Goal: Task Accomplishment & Management: Complete application form

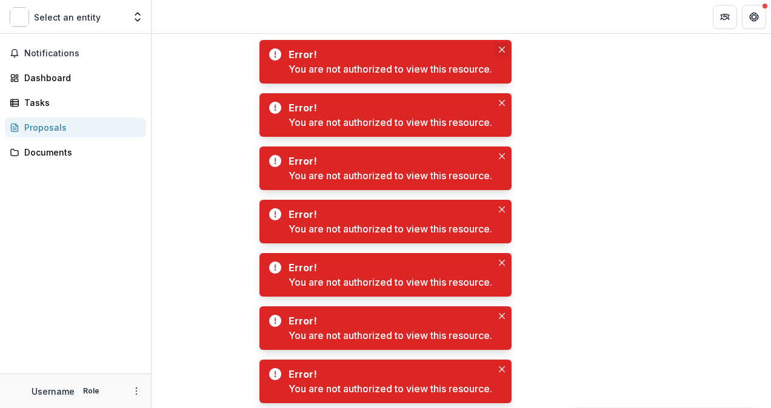
click at [498, 48] on button "Close" at bounding box center [501, 49] width 15 height 15
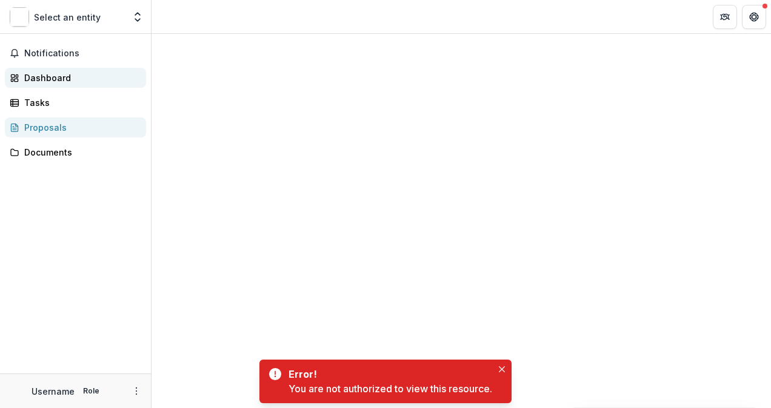
click at [52, 79] on div "Dashboard" at bounding box center [80, 77] width 112 height 13
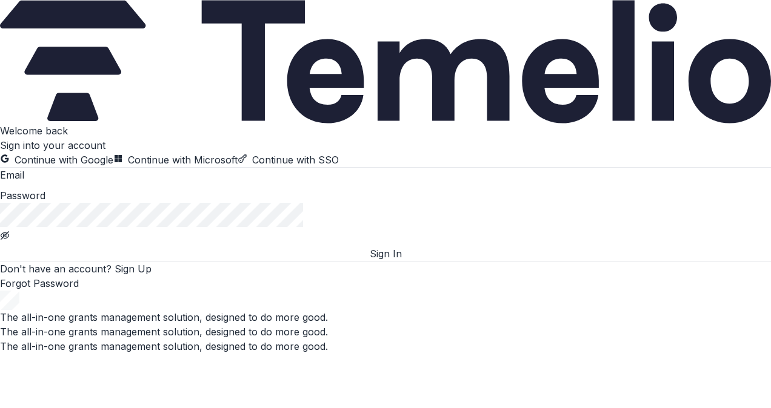
type input "**********"
click at [371, 261] on button "Sign In" at bounding box center [385, 254] width 771 height 15
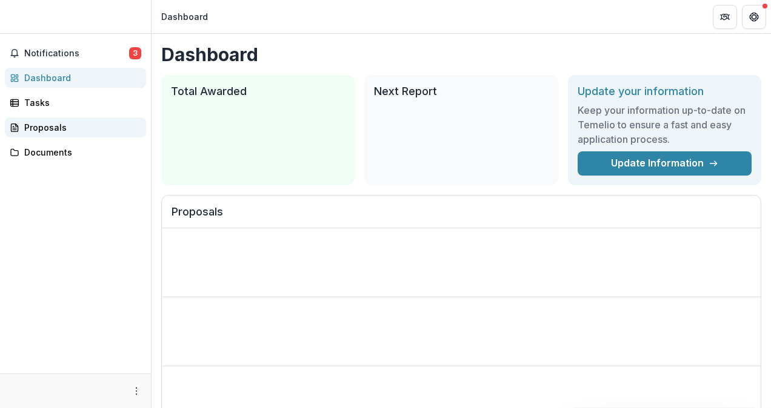
click at [27, 128] on div "Proposals" at bounding box center [80, 127] width 112 height 13
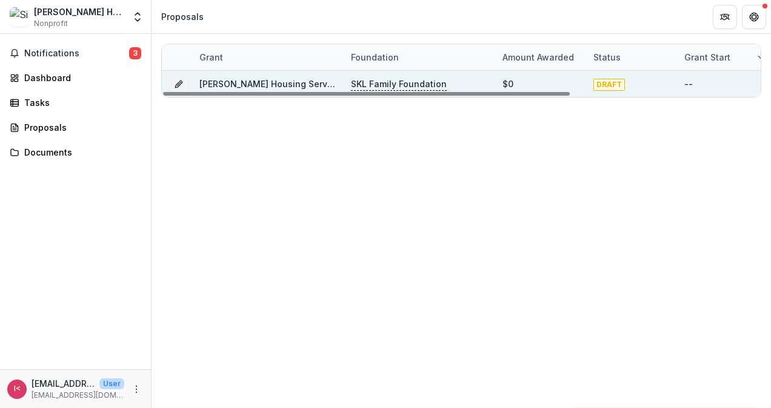
click at [596, 87] on span "DRAFT" at bounding box center [609, 85] width 32 height 12
click at [291, 74] on div "[PERSON_NAME] Housing Services - 2025 - LOI Application" at bounding box center [267, 84] width 137 height 26
click at [170, 79] on button "Grant c712756e-b482-47d7-97b7-95ef914cb83a" at bounding box center [178, 84] width 19 height 19
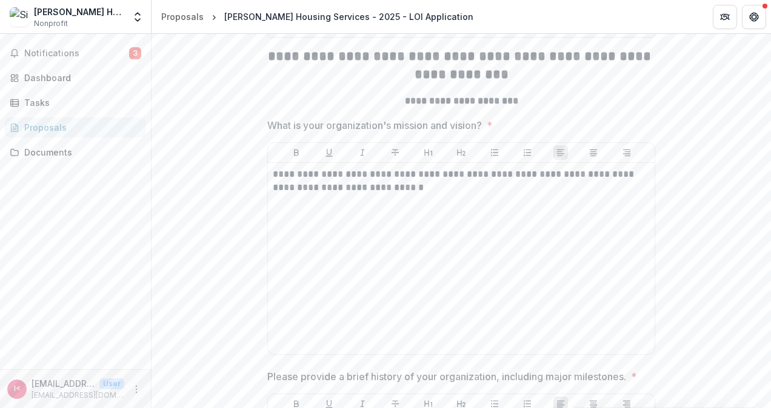
scroll to position [754, 0]
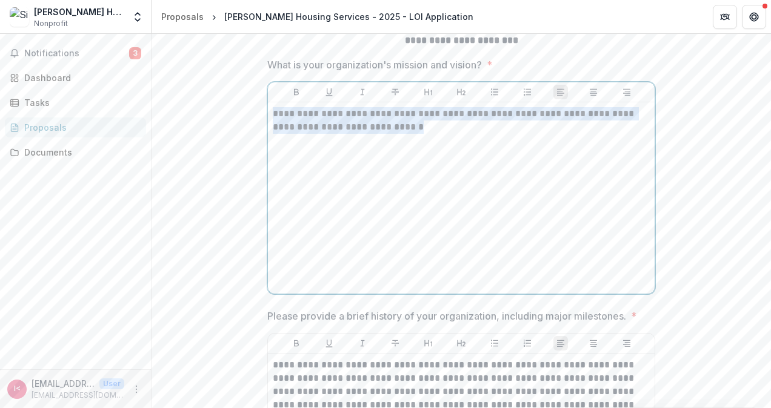
drag, startPoint x: 276, startPoint y: 190, endPoint x: 261, endPoint y: 180, distance: 18.3
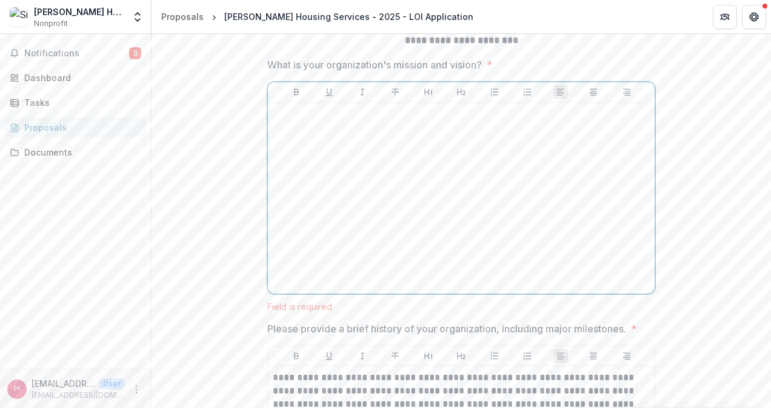
click at [325, 216] on div at bounding box center [461, 198] width 377 height 182
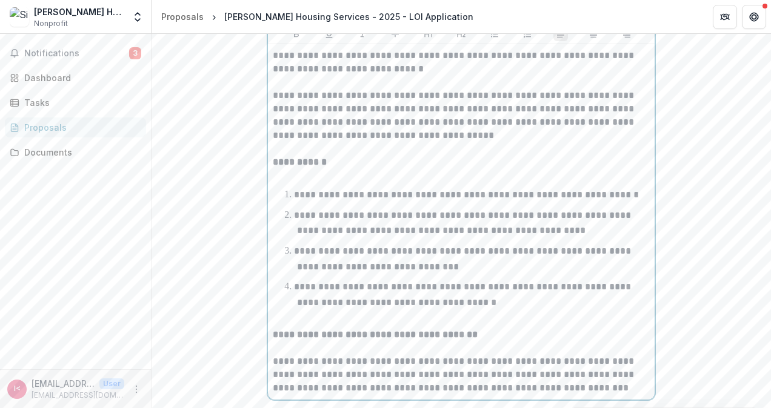
scroll to position [872, 0]
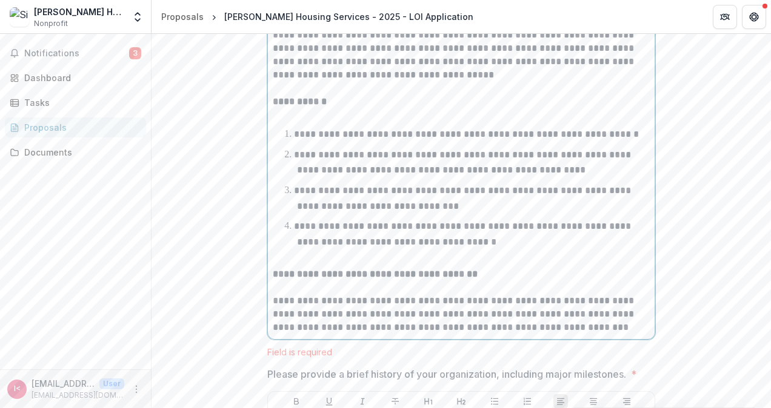
click at [428, 108] on p "**********" at bounding box center [461, 101] width 377 height 13
click at [414, 82] on p "**********" at bounding box center [461, 54] width 377 height 53
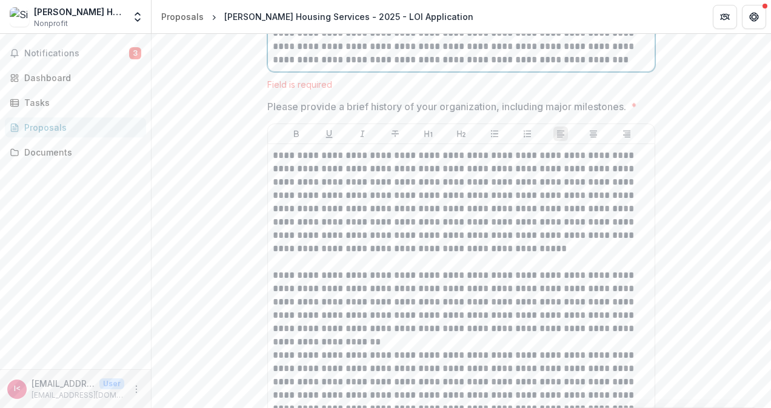
scroll to position [1175, 0]
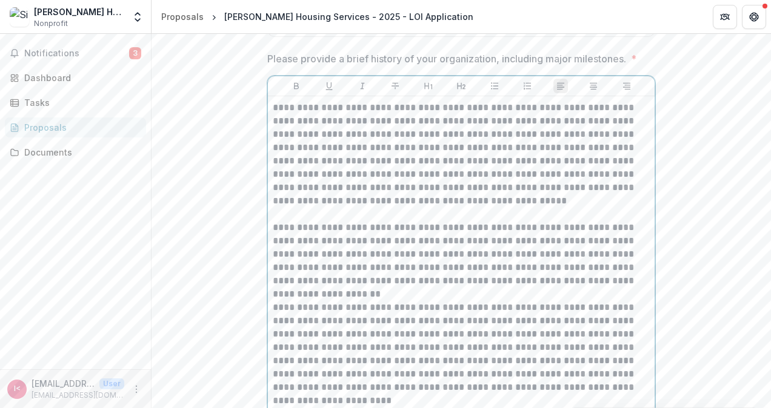
drag, startPoint x: 274, startPoint y: 217, endPoint x: 426, endPoint y: 338, distance: 194.5
click at [431, 352] on div "**********" at bounding box center [461, 321] width 387 height 450
drag, startPoint x: 317, startPoint y: 216, endPoint x: 286, endPoint y: 199, distance: 35.8
click at [317, 208] on p "**********" at bounding box center [461, 154] width 377 height 107
click at [273, 181] on p "**********" at bounding box center [461, 154] width 377 height 107
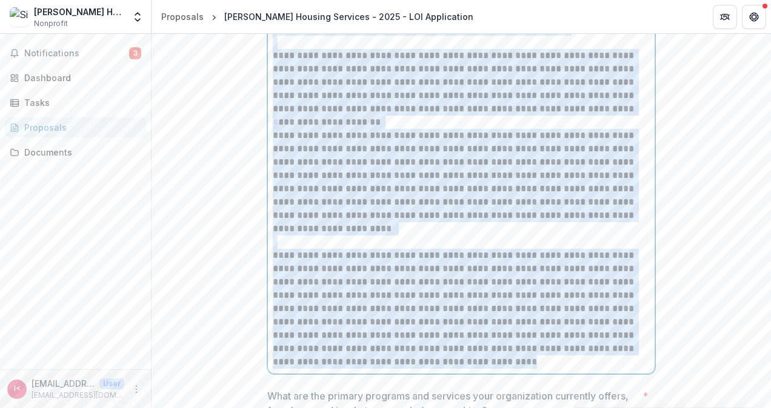
scroll to position [1452, 0]
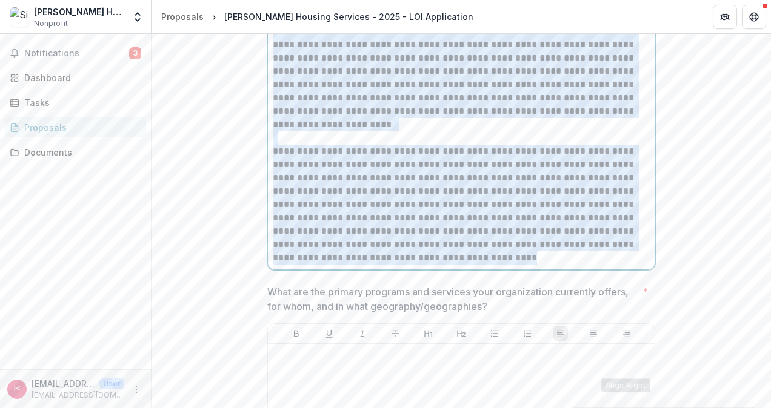
drag, startPoint x: 271, startPoint y: 177, endPoint x: 686, endPoint y: 338, distance: 444.7
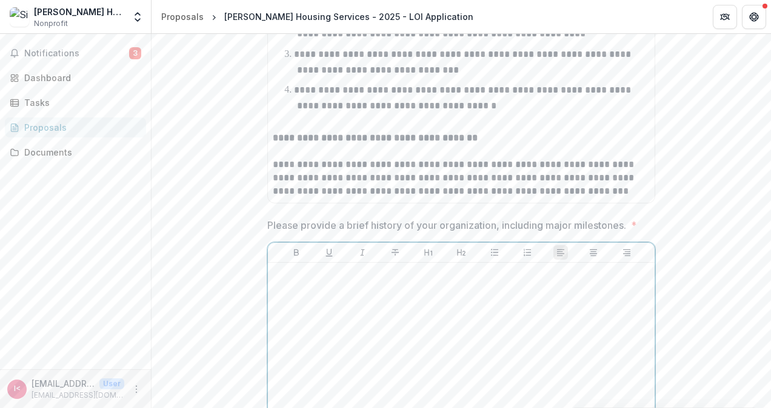
scroll to position [948, 0]
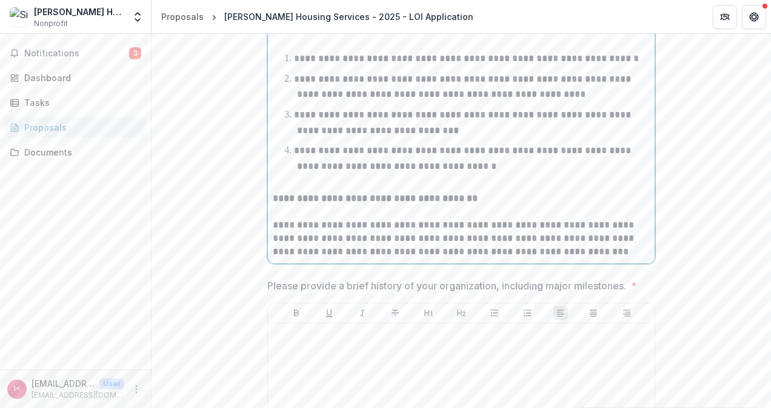
click at [336, 141] on div "**********" at bounding box center [461, 86] width 377 height 346
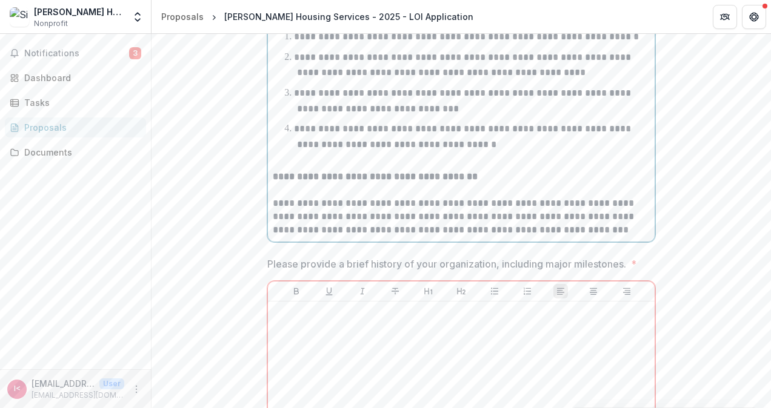
scroll to position [1069, 0]
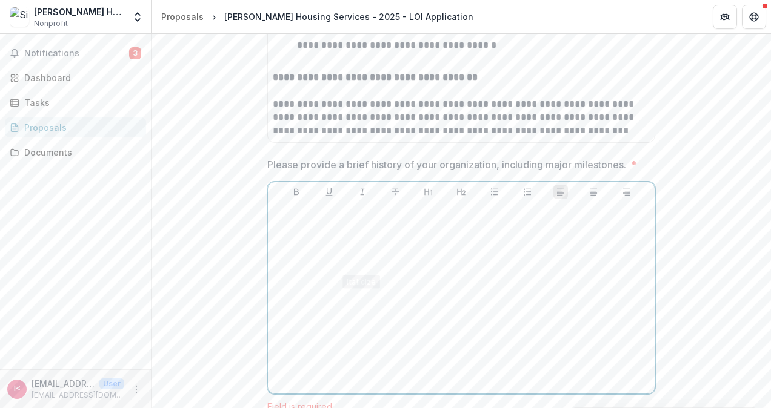
click at [312, 221] on p at bounding box center [461, 213] width 377 height 13
paste div
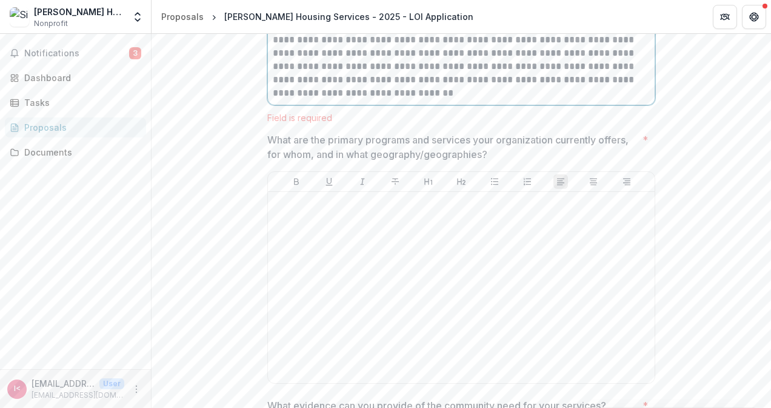
scroll to position [1804, 0]
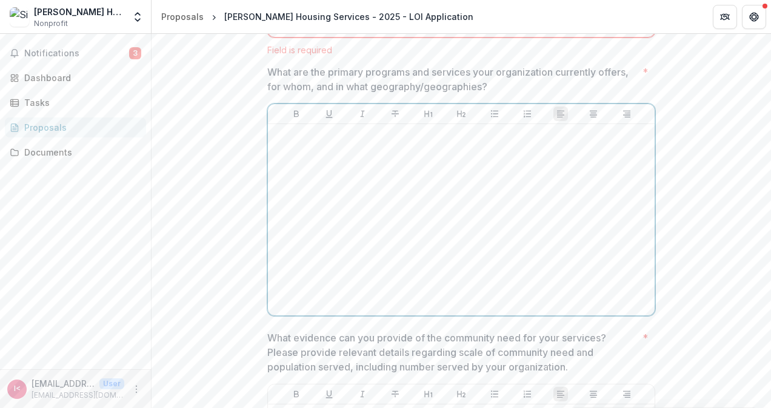
click at [387, 214] on div at bounding box center [461, 220] width 377 height 182
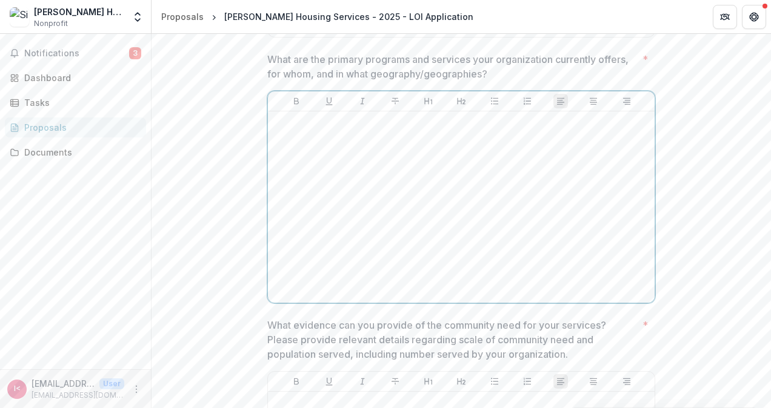
scroll to position [1792, 0]
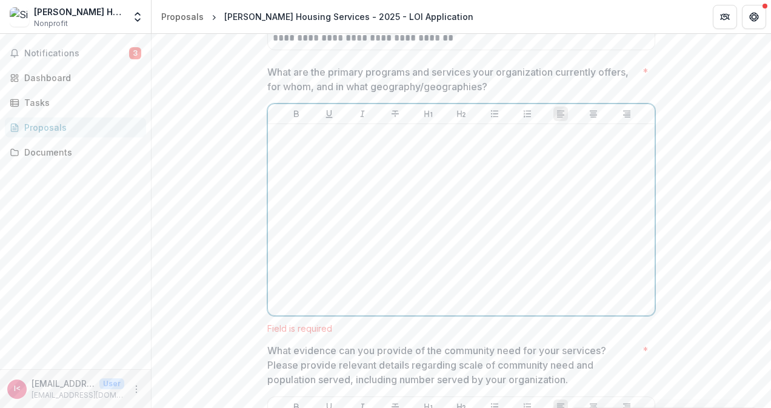
click at [333, 142] on p at bounding box center [461, 135] width 377 height 13
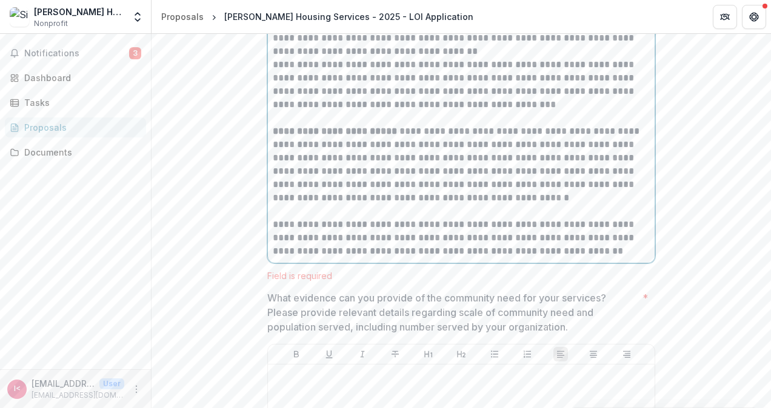
scroll to position [2599, 0]
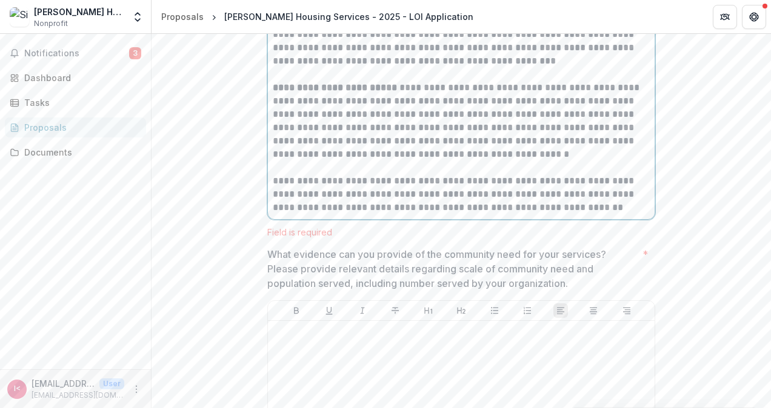
click at [597, 214] on p "**********" at bounding box center [461, 194] width 377 height 40
click at [602, 214] on p "**********" at bounding box center [461, 194] width 377 height 40
click at [614, 214] on p "**********" at bounding box center [461, 194] width 377 height 40
click at [539, 214] on p "**********" at bounding box center [461, 194] width 377 height 40
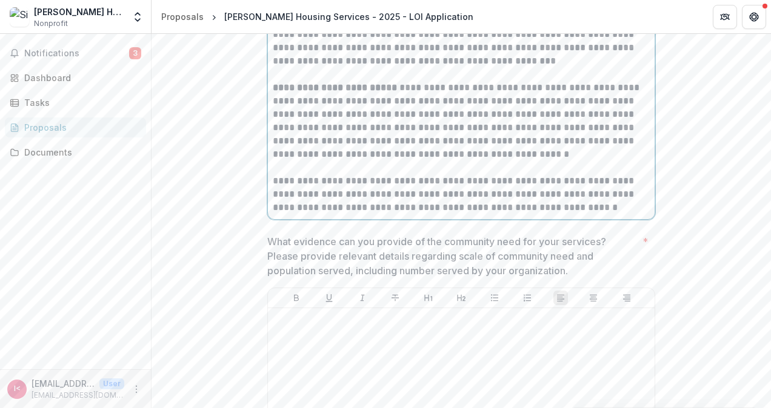
click at [273, 214] on p "**********" at bounding box center [461, 194] width 377 height 40
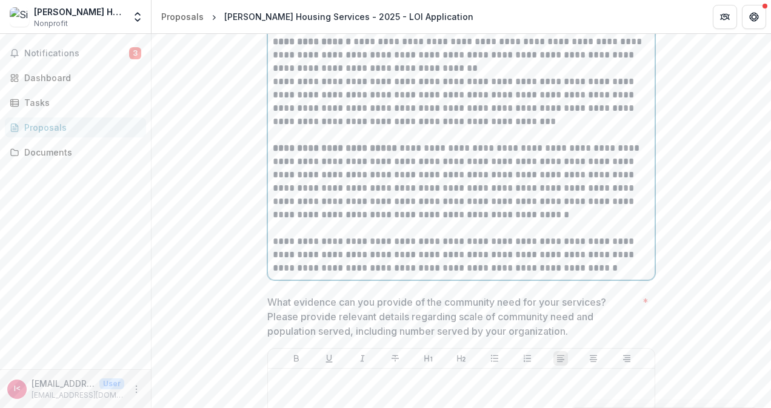
click at [364, 222] on p "**********" at bounding box center [461, 182] width 377 height 80
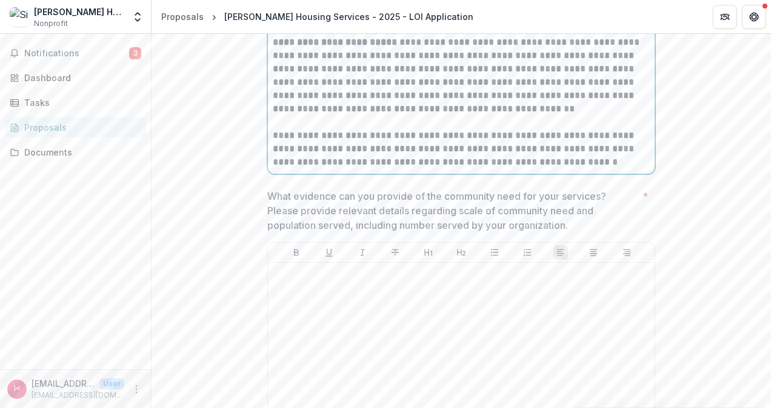
scroll to position [2720, 0]
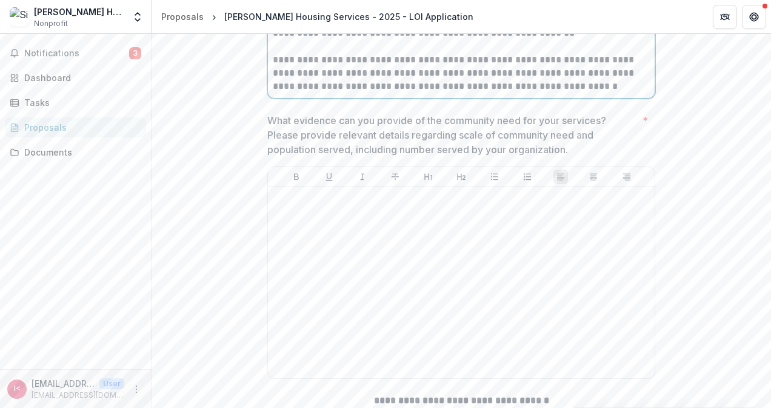
click at [596, 93] on p "**********" at bounding box center [461, 73] width 377 height 40
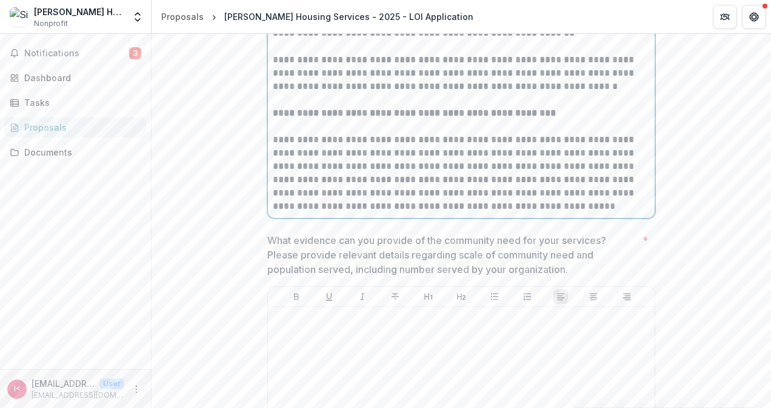
drag, startPoint x: 273, startPoint y: 211, endPoint x: 309, endPoint y: 212, distance: 36.4
click at [273, 211] on p "**********" at bounding box center [461, 173] width 377 height 80
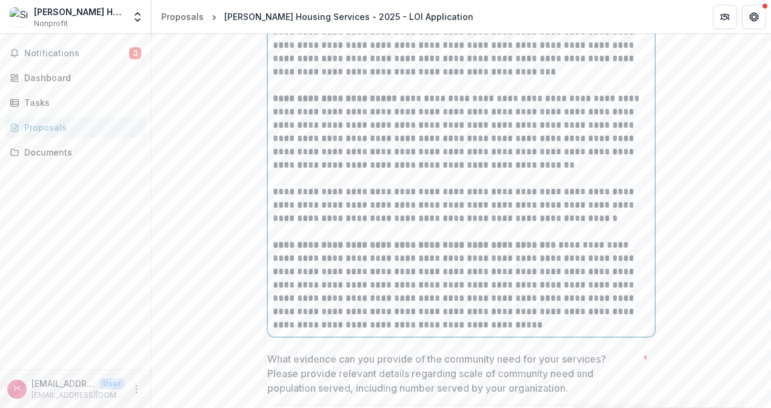
scroll to position [2599, 0]
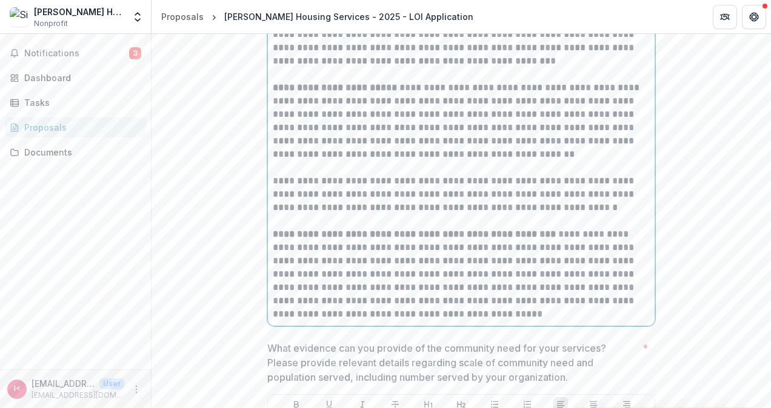
drag, startPoint x: 400, startPoint y: 158, endPoint x: 445, endPoint y: 200, distance: 60.9
click at [399, 92] on strong "**********" at bounding box center [336, 87] width 127 height 9
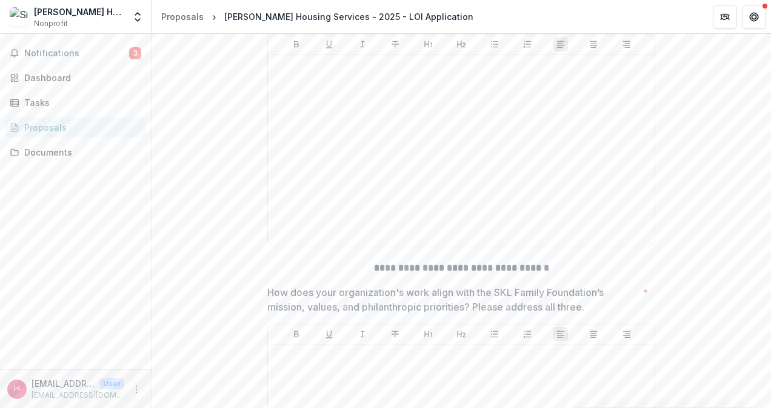
scroll to position [2902, 0]
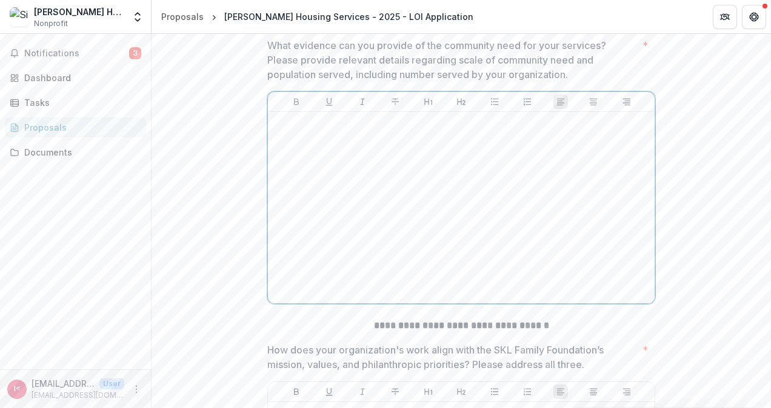
click at [386, 213] on div at bounding box center [461, 208] width 377 height 182
paste div
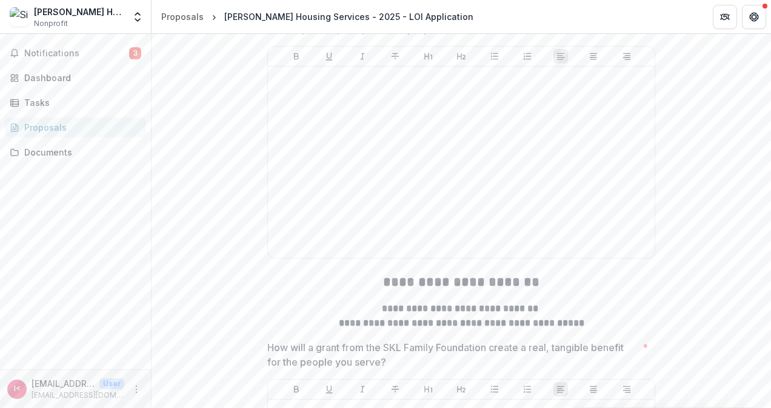
scroll to position [3366, 0]
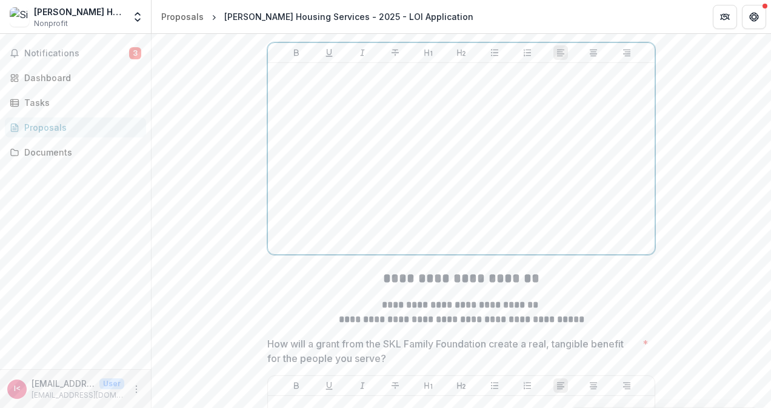
click at [424, 162] on div at bounding box center [461, 159] width 377 height 182
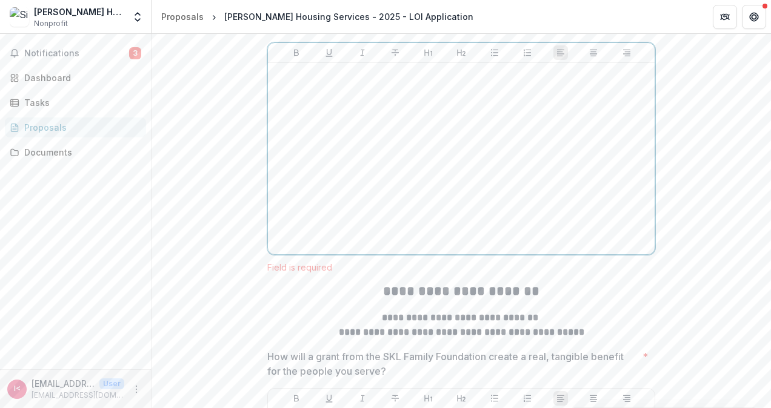
click at [299, 153] on div at bounding box center [461, 159] width 377 height 182
paste div
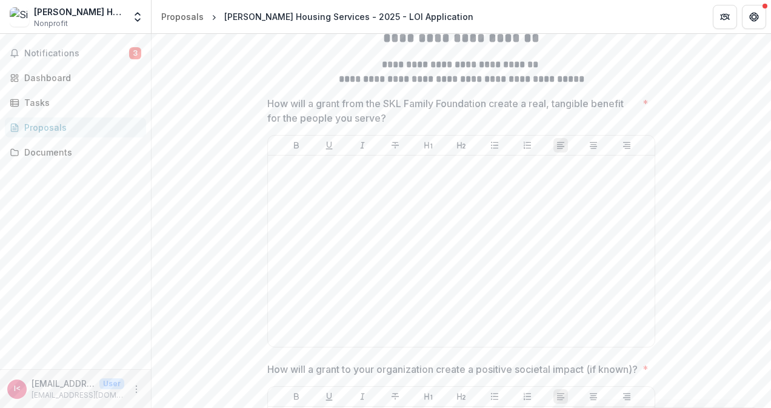
scroll to position [4992, 0]
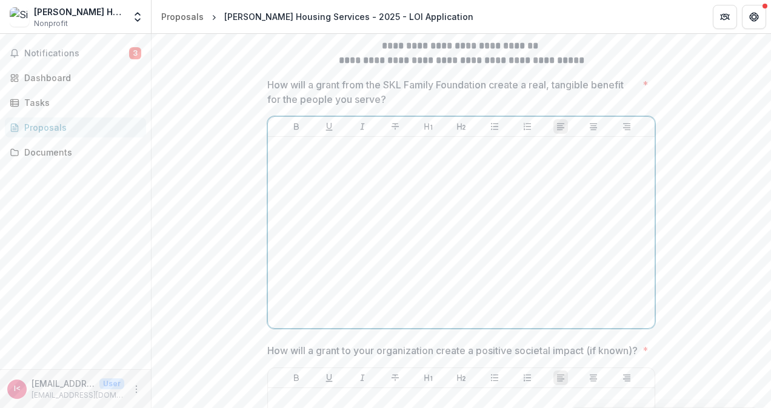
click at [473, 244] on div at bounding box center [461, 233] width 377 height 182
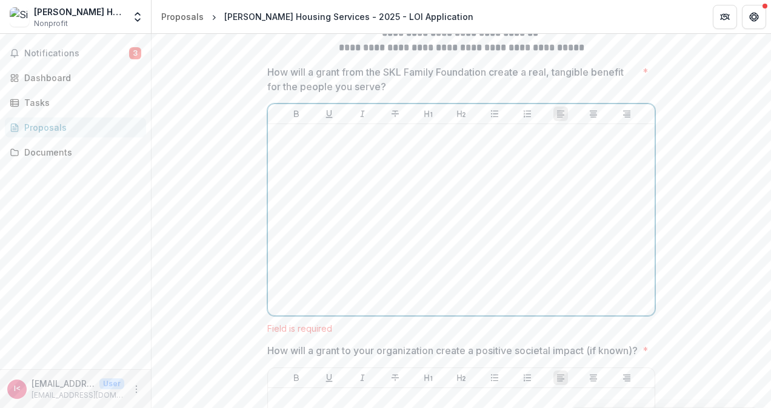
click at [343, 211] on div at bounding box center [461, 220] width 377 height 182
paste div
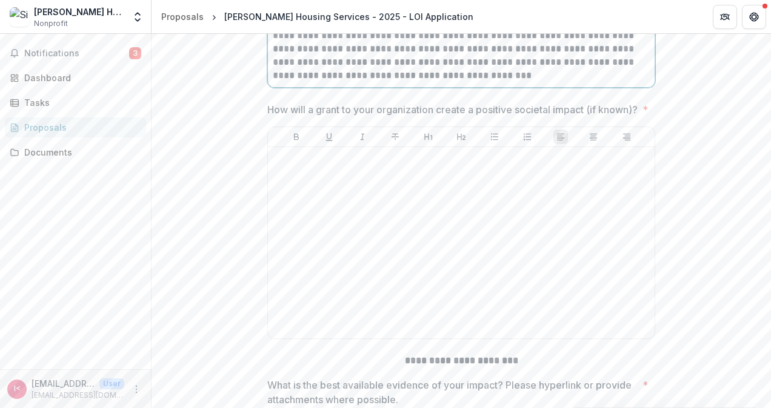
scroll to position [5772, 0]
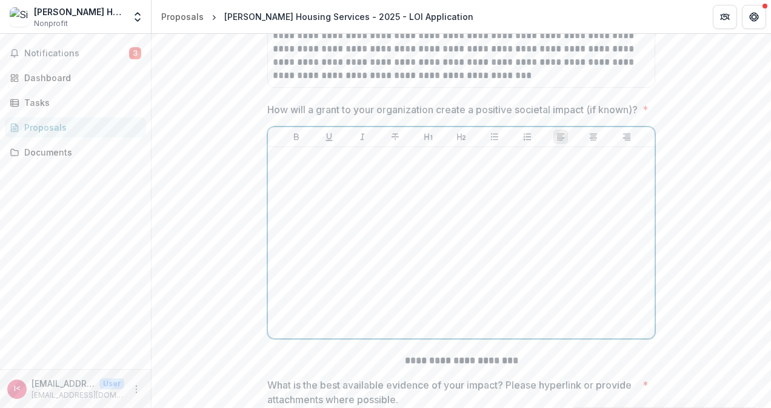
click at [417, 258] on div at bounding box center [461, 243] width 377 height 182
paste div
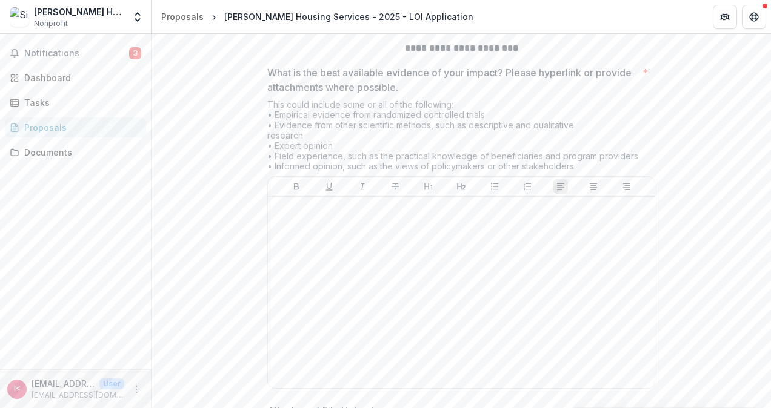
scroll to position [6264, 0]
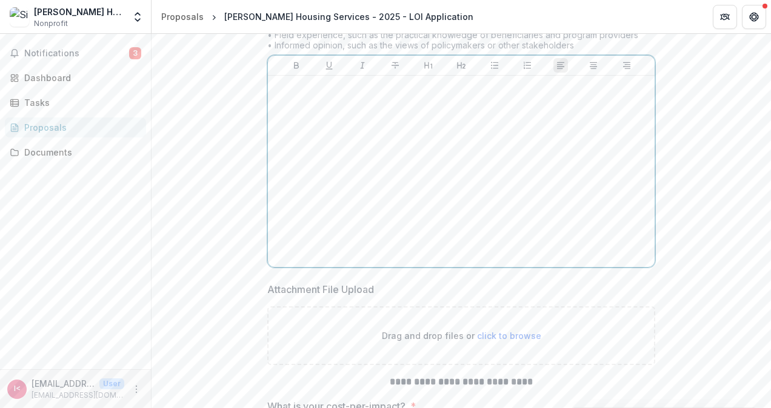
drag, startPoint x: 330, startPoint y: 151, endPoint x: 302, endPoint y: 173, distance: 35.9
click at [330, 73] on button "Underline" at bounding box center [329, 65] width 15 height 15
click at [302, 94] on p at bounding box center [461, 87] width 377 height 13
click at [324, 70] on icon "Underline" at bounding box center [329, 66] width 10 height 10
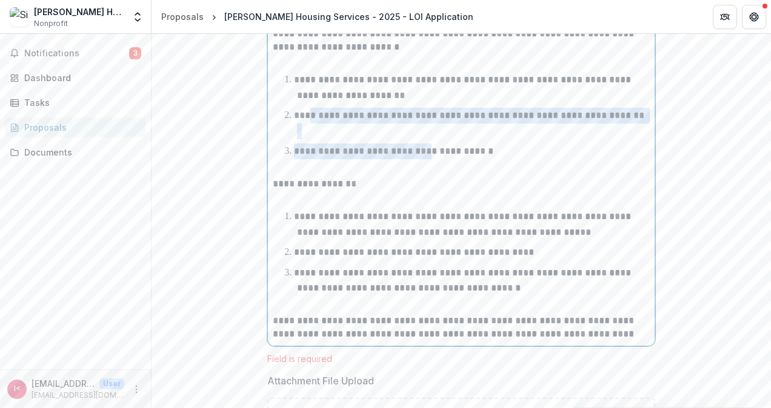
drag, startPoint x: 397, startPoint y: 210, endPoint x: 421, endPoint y: 216, distance: 24.4
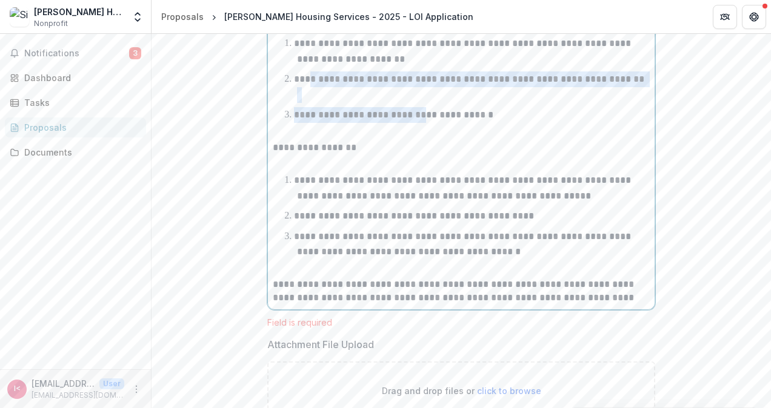
scroll to position [6961, 0]
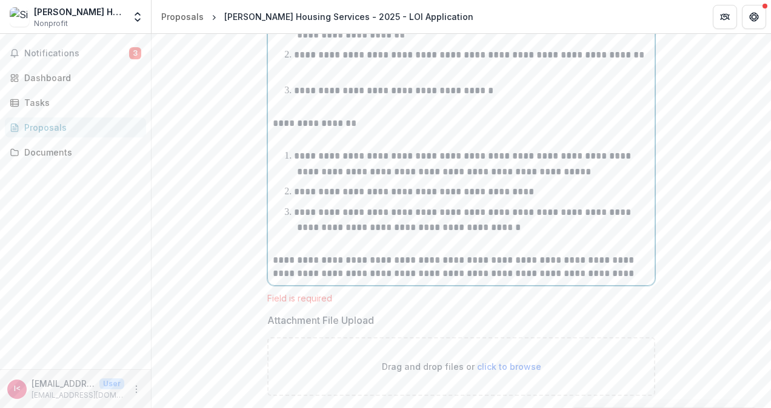
drag, startPoint x: 376, startPoint y: 309, endPoint x: 385, endPoint y: 302, distance: 11.3
click at [376, 254] on p at bounding box center [461, 247] width 377 height 13
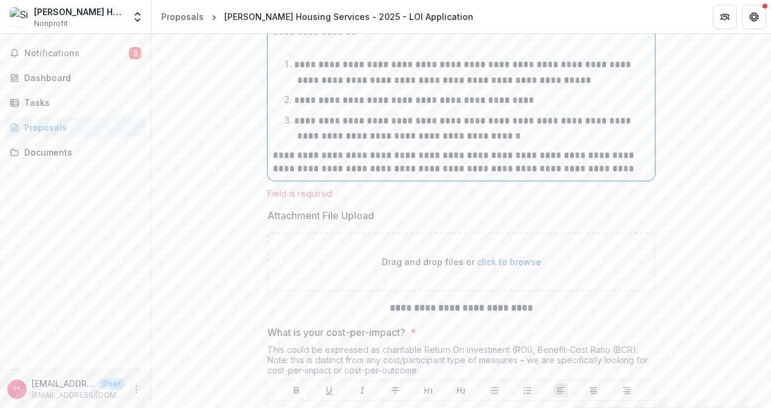
scroll to position [7082, 0]
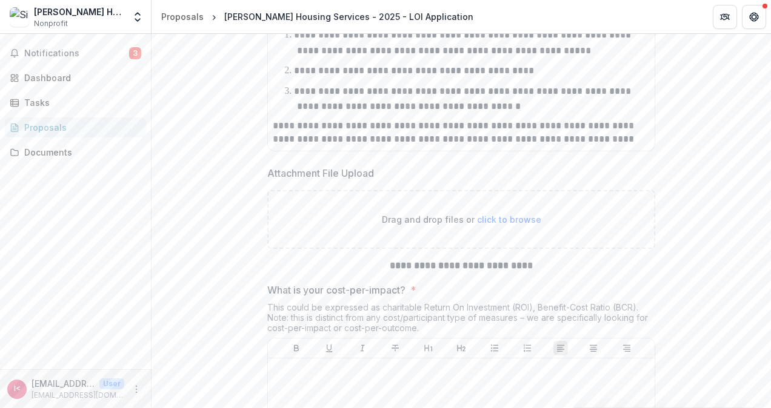
scroll to position [7264, 0]
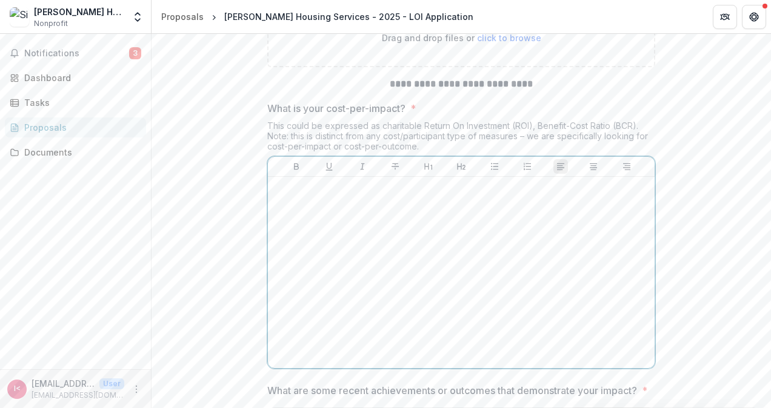
click at [396, 270] on div at bounding box center [461, 273] width 377 height 182
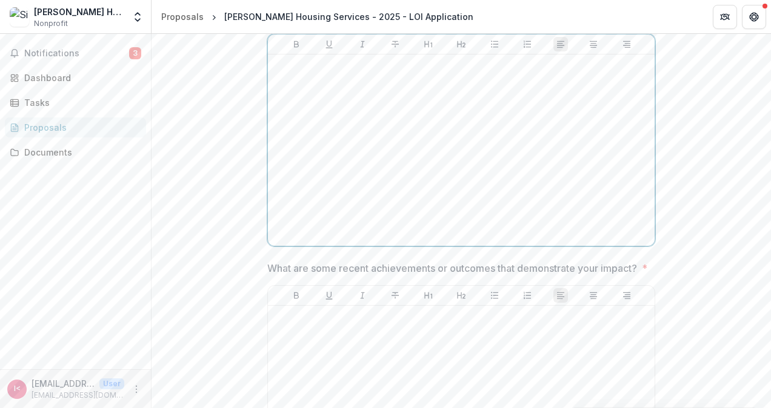
scroll to position [7385, 0]
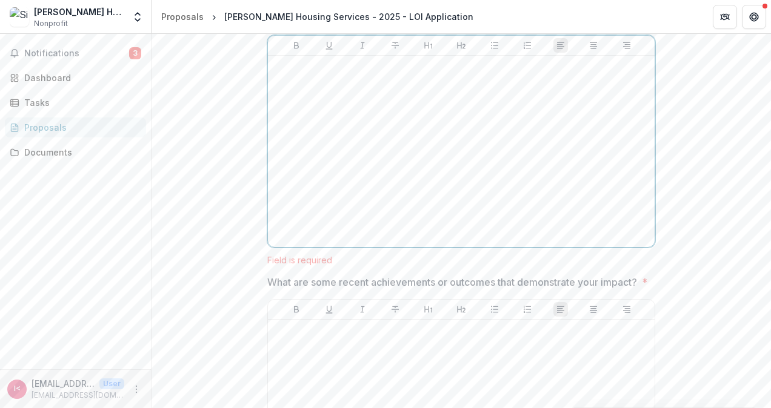
click at [348, 147] on div at bounding box center [461, 152] width 377 height 182
paste div
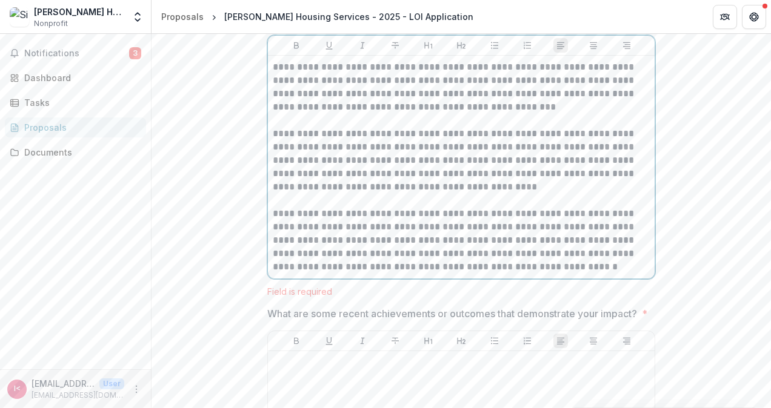
click at [497, 274] on p "**********" at bounding box center [461, 240] width 377 height 67
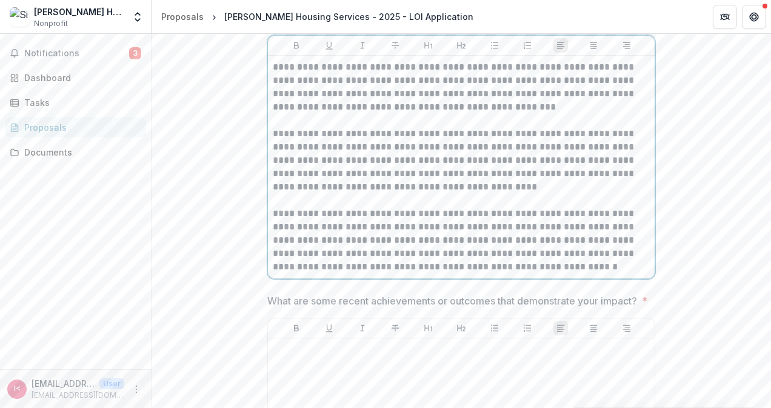
click at [486, 274] on p "**********" at bounding box center [461, 240] width 377 height 67
drag, startPoint x: 507, startPoint y: 331, endPoint x: 492, endPoint y: 319, distance: 18.5
click at [505, 274] on p "**********" at bounding box center [461, 240] width 377 height 67
click at [491, 274] on p "**********" at bounding box center [461, 240] width 377 height 67
click at [305, 114] on p "**********" at bounding box center [461, 87] width 377 height 53
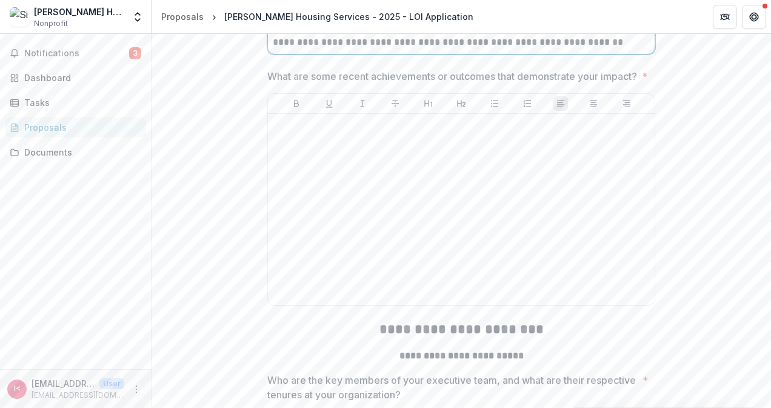
scroll to position [7628, 0]
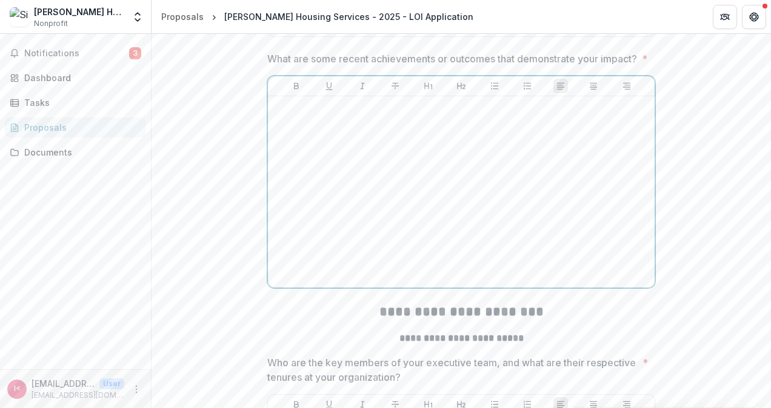
click at [356, 194] on div at bounding box center [461, 192] width 377 height 182
paste div
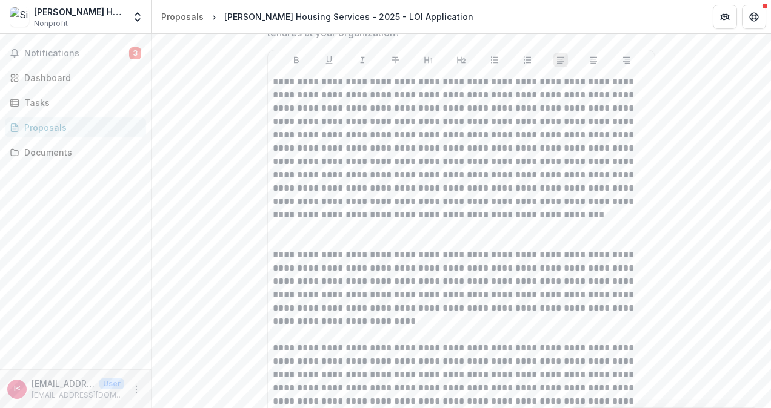
scroll to position [8081, 0]
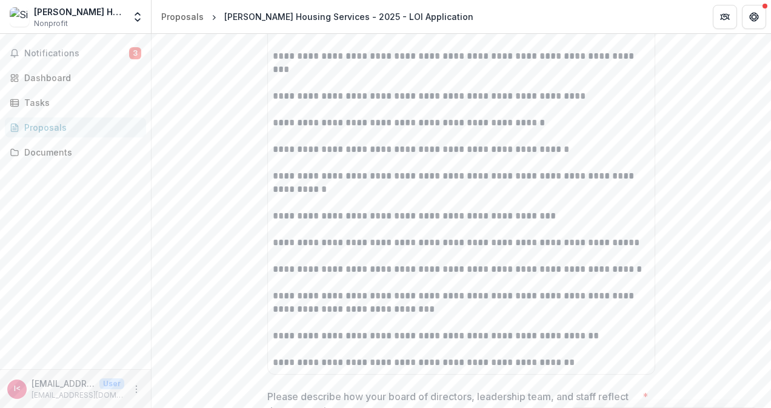
drag, startPoint x: 271, startPoint y: 128, endPoint x: 486, endPoint y: 366, distance: 320.0
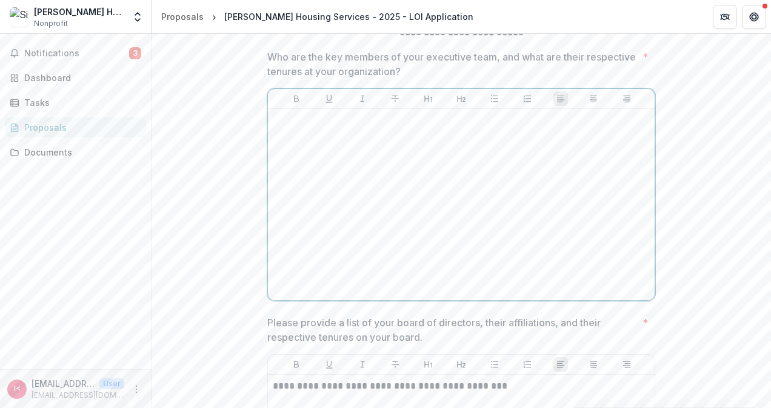
scroll to position [7925, 0]
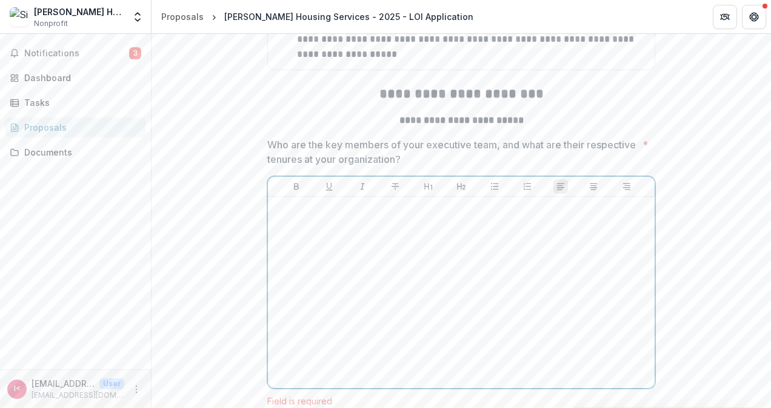
paste div
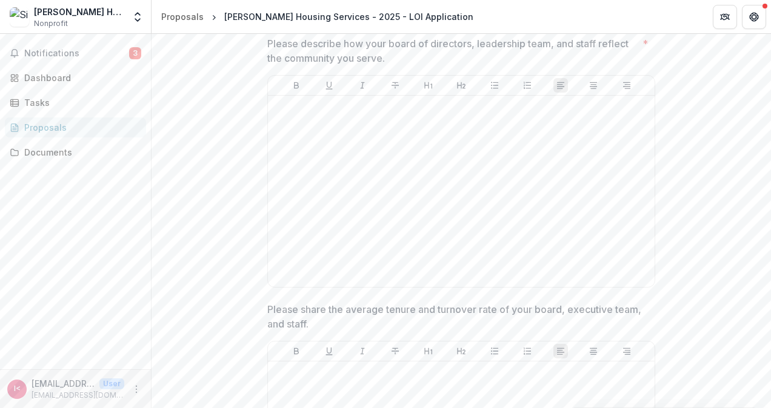
scroll to position [9854, 0]
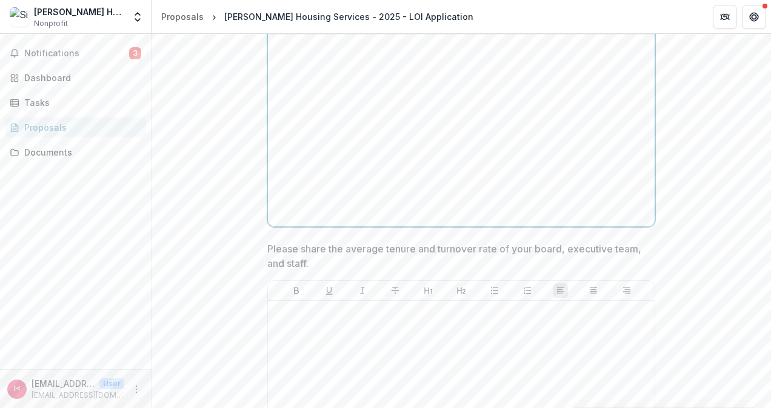
click at [423, 138] on div at bounding box center [461, 131] width 377 height 182
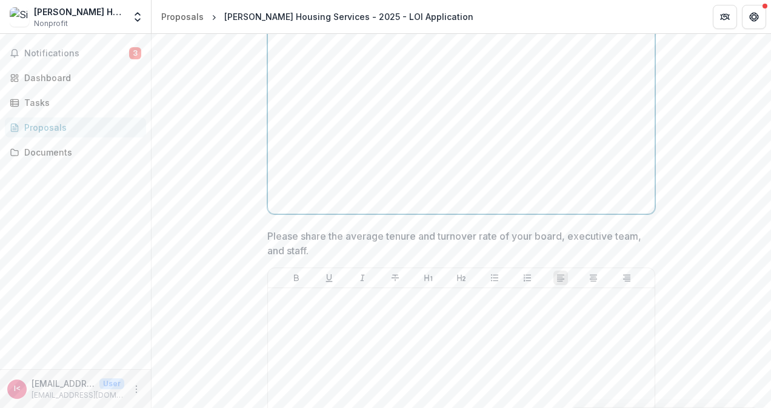
scroll to position [9841, 0]
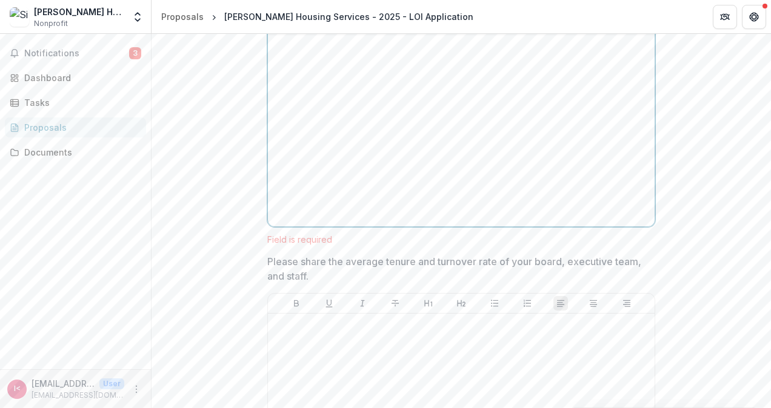
click at [338, 131] on div at bounding box center [461, 131] width 377 height 182
paste div
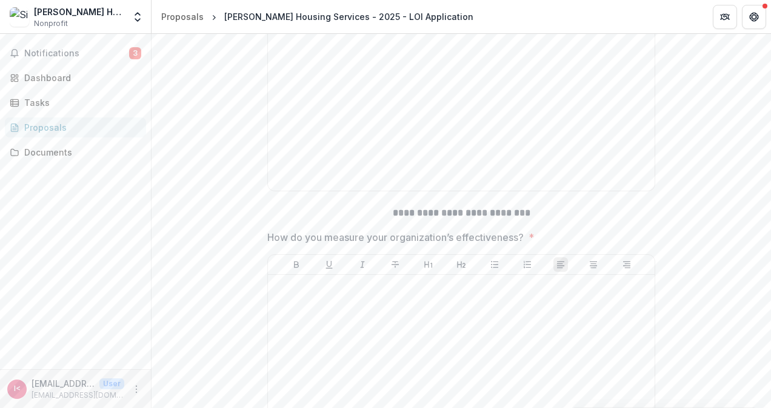
scroll to position [10282, 0]
click at [396, 56] on p at bounding box center [461, 49] width 377 height 13
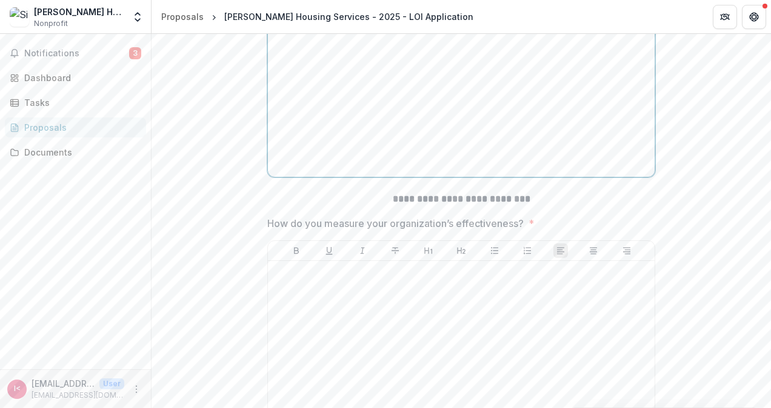
scroll to position [10269, 0]
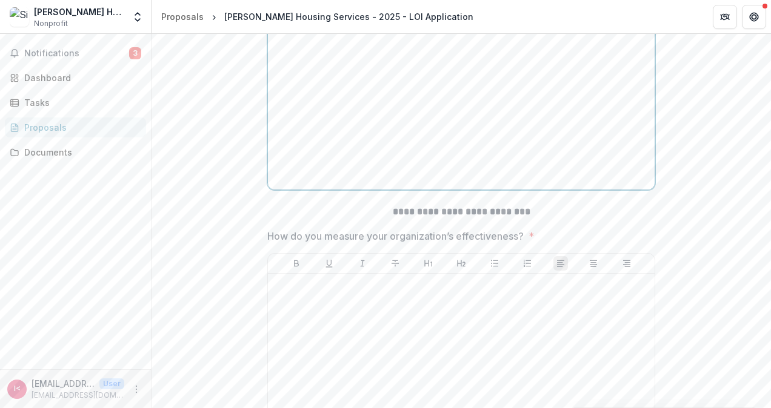
click at [310, 16] on p at bounding box center [461, 9] width 377 height 13
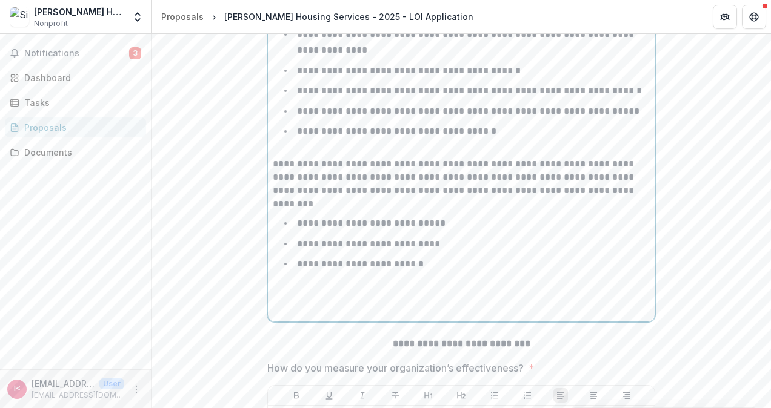
scroll to position [10538, 0]
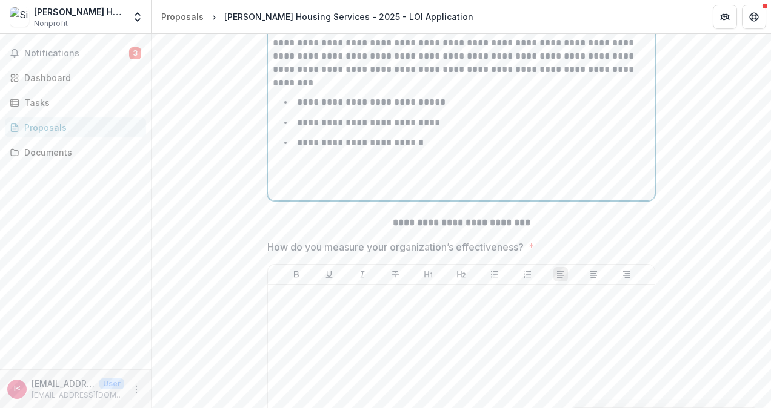
click at [384, 182] on p at bounding box center [461, 175] width 377 height 13
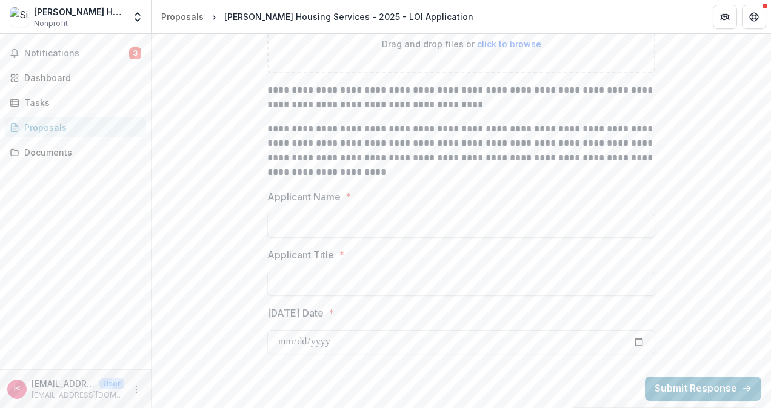
scroll to position [13386, 0]
click at [404, 238] on input "Applicant Name *" at bounding box center [461, 226] width 388 height 24
type input "**********"
click at [533, 354] on input "[DATE] Date *" at bounding box center [461, 342] width 388 height 24
click at [436, 350] on input "[DATE] Date *" at bounding box center [461, 342] width 388 height 24
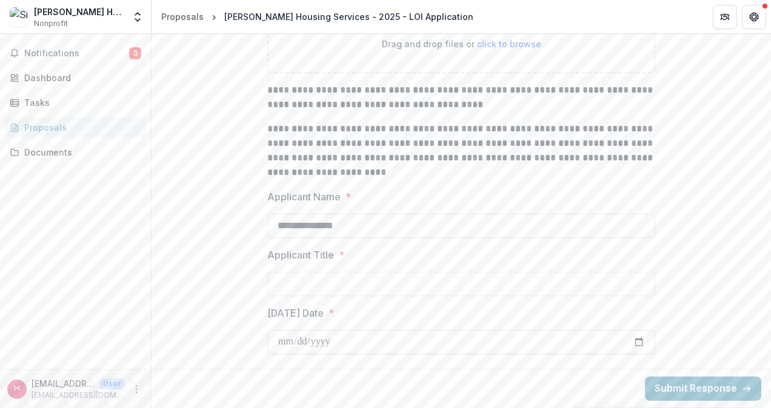
click at [643, 354] on input "[DATE] Date *" at bounding box center [461, 342] width 388 height 24
click at [636, 352] on input "[DATE] Date *" at bounding box center [461, 342] width 388 height 24
type input "**********"
click at [309, 296] on input "Applicant Title *" at bounding box center [461, 284] width 388 height 24
type input "**********"
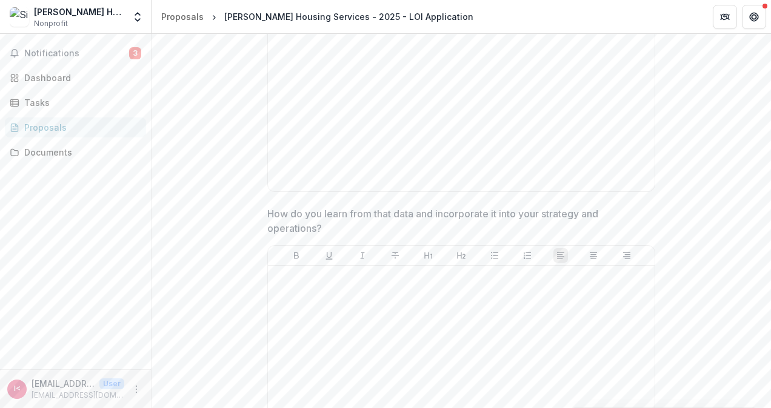
scroll to position [10659, 0]
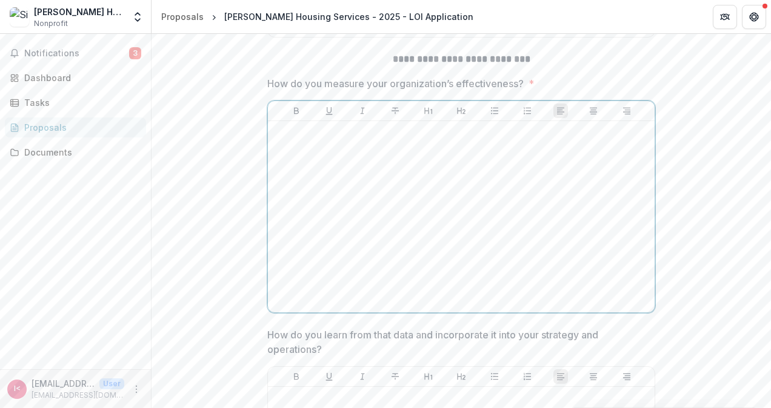
click at [370, 218] on div at bounding box center [461, 217] width 377 height 182
paste div
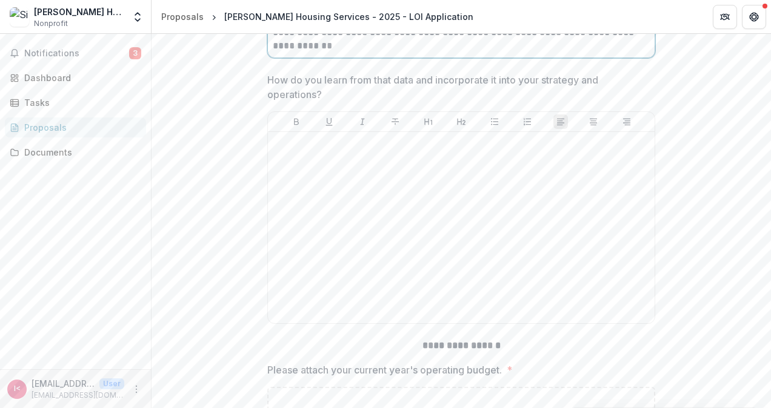
scroll to position [11157, 0]
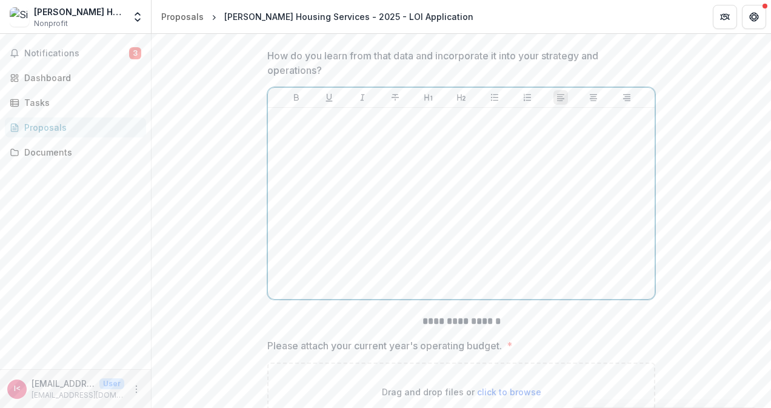
click at [351, 207] on div at bounding box center [461, 204] width 377 height 182
click at [335, 126] on p at bounding box center [461, 119] width 377 height 13
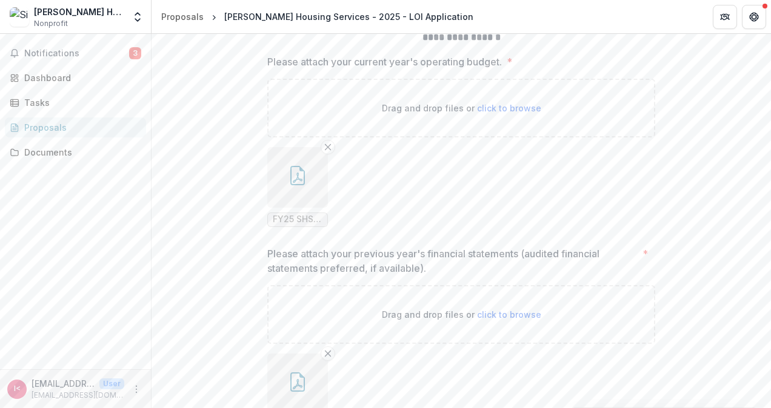
scroll to position [11460, 0]
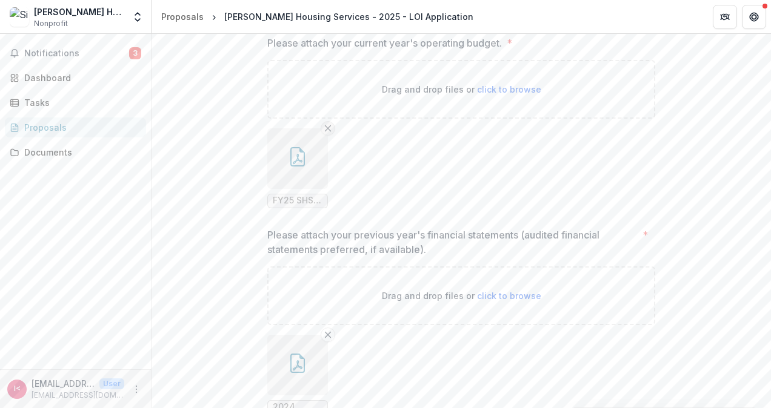
click at [326, 133] on icon "Remove File" at bounding box center [328, 129] width 10 height 10
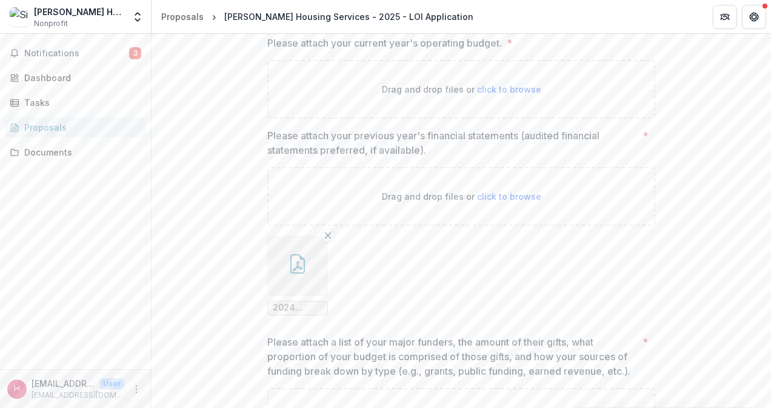
click at [522, 95] on span "click to browse" at bounding box center [509, 89] width 64 height 10
type input "**********"
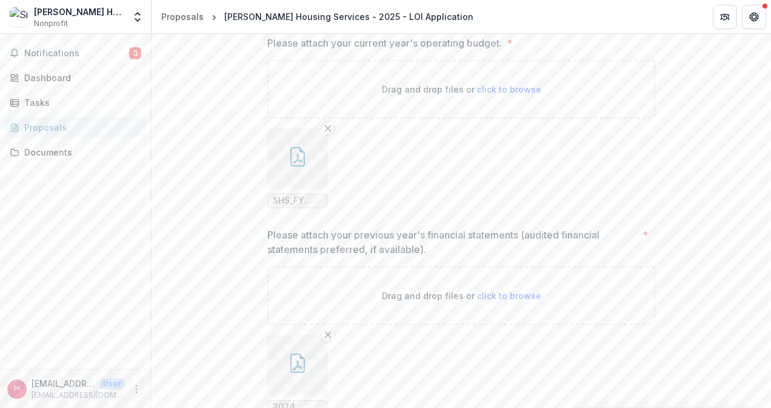
click at [305, 206] on span "SHS_FY 2026 Organization Budget.pdf.pdf" at bounding box center [298, 201] width 50 height 10
click at [286, 206] on span "SHS_FY 2026 Organization Budget.pdf.pdf" at bounding box center [298, 201] width 50 height 10
click at [299, 167] on icon "button" at bounding box center [297, 156] width 15 height 19
click at [299, 226] on div "Loading..." at bounding box center [384, 205] width 651 height 225
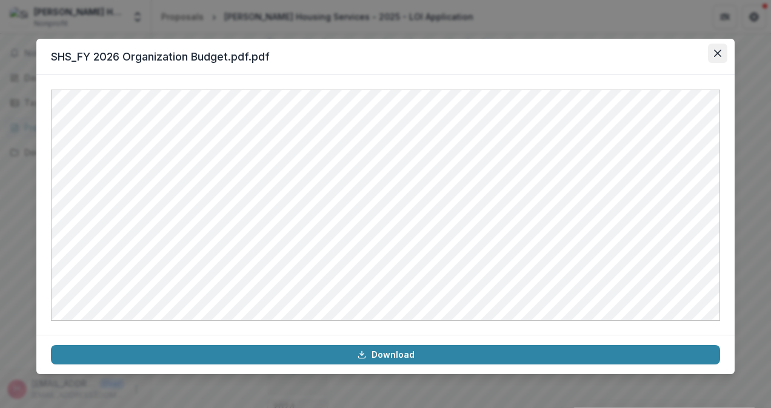
click at [725, 54] on button "Close" at bounding box center [717, 53] width 19 height 19
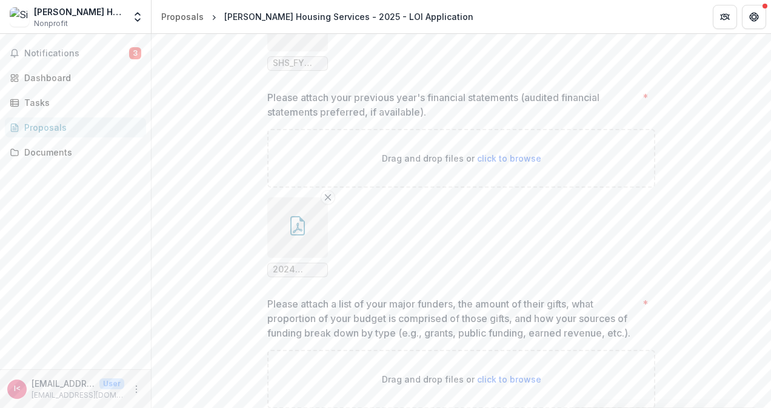
scroll to position [11642, 0]
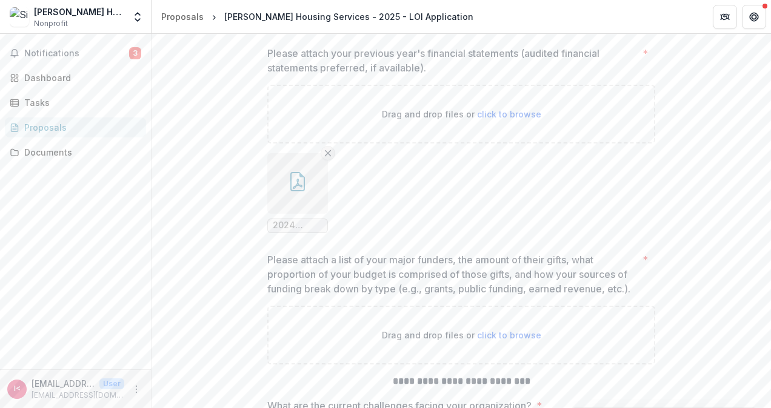
click at [329, 158] on icon "Remove File" at bounding box center [328, 153] width 10 height 10
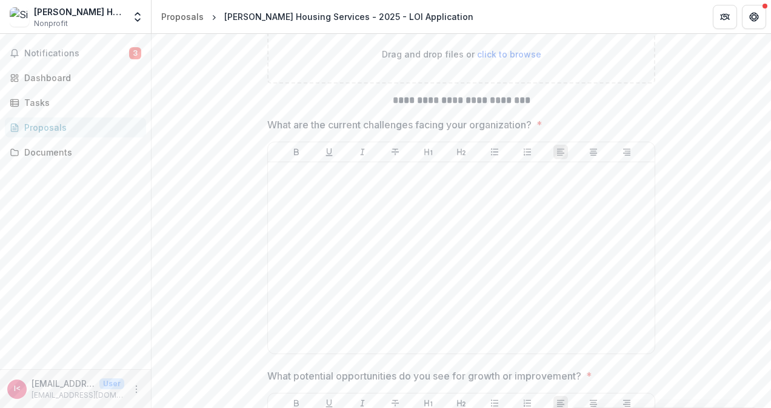
scroll to position [11884, 0]
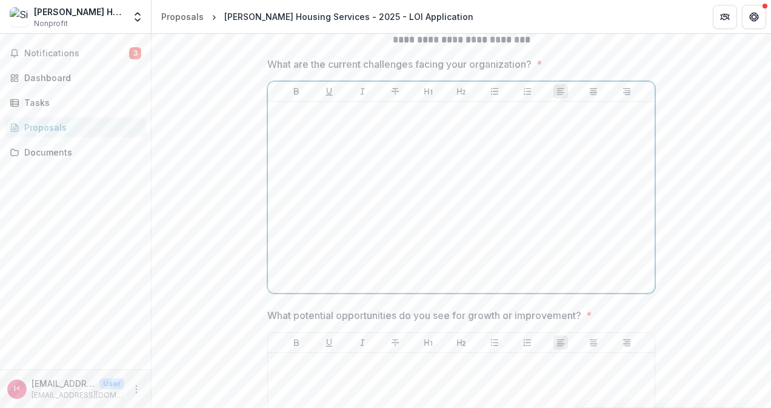
click at [399, 208] on div at bounding box center [461, 198] width 377 height 182
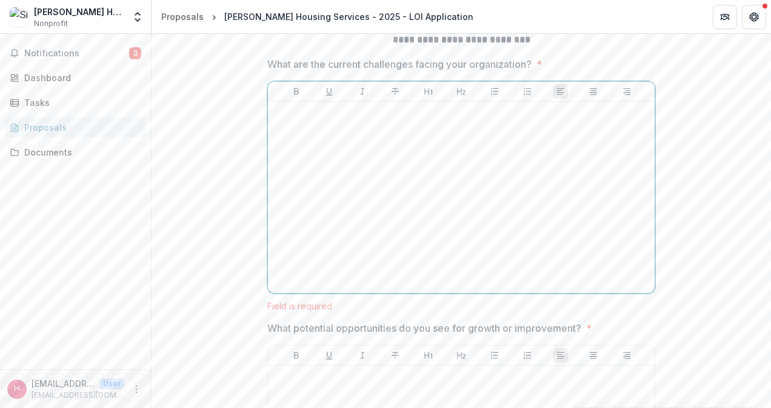
click at [342, 201] on div at bounding box center [461, 198] width 377 height 182
paste div
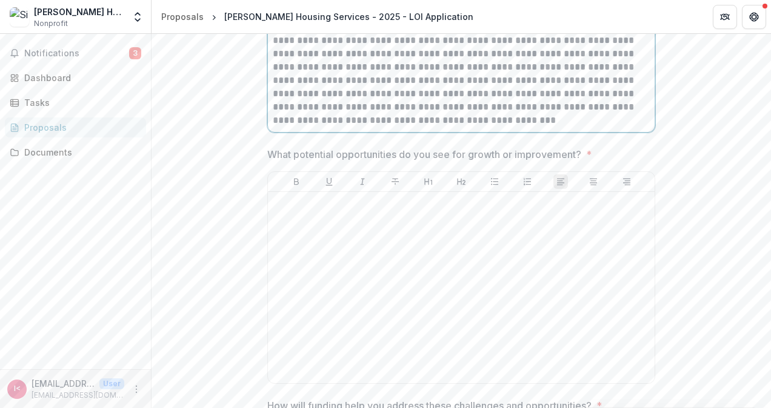
scroll to position [12409, 0]
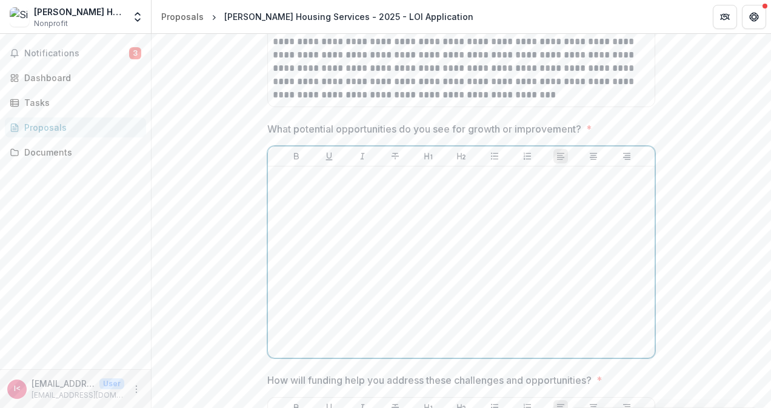
click at [376, 267] on div at bounding box center [461, 262] width 377 height 182
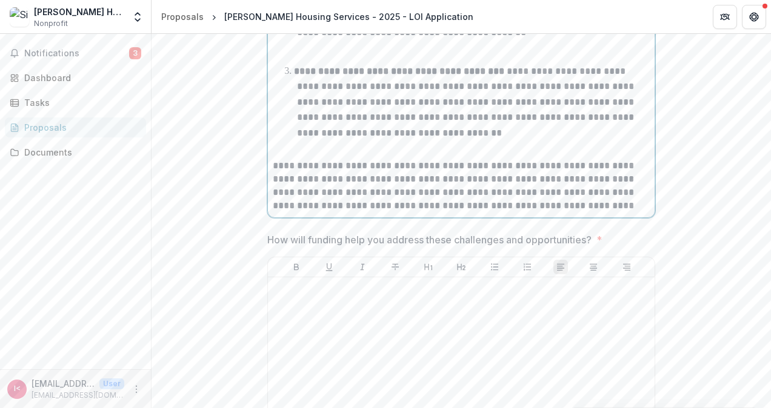
scroll to position [12913, 0]
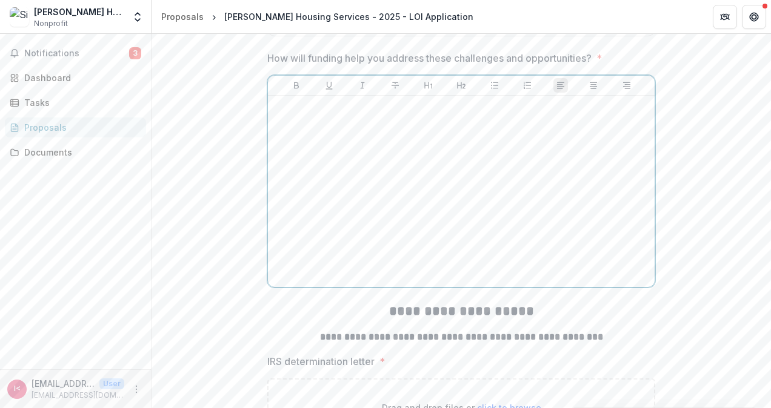
drag, startPoint x: 468, startPoint y: 219, endPoint x: 361, endPoint y: 30, distance: 217.0
click at [467, 218] on div at bounding box center [461, 192] width 377 height 182
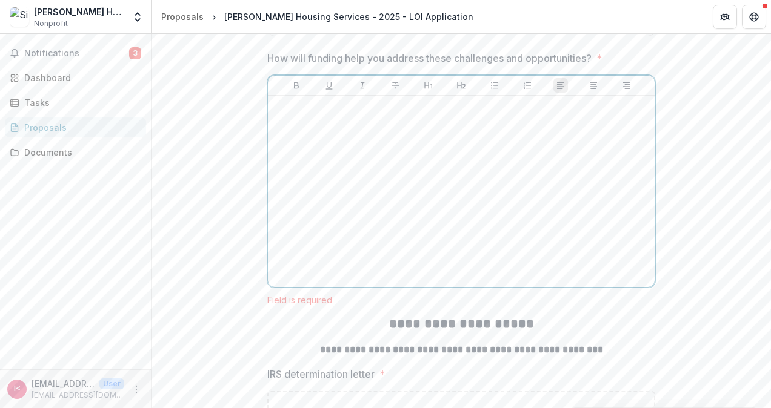
paste div
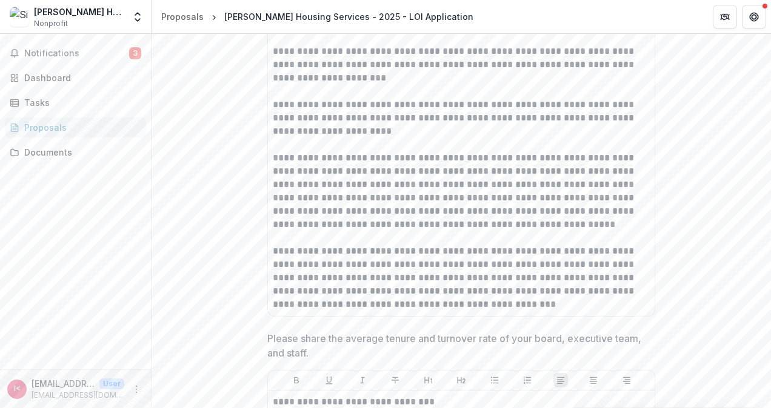
scroll to position [9805, 0]
